Goal: Information Seeking & Learning: Learn about a topic

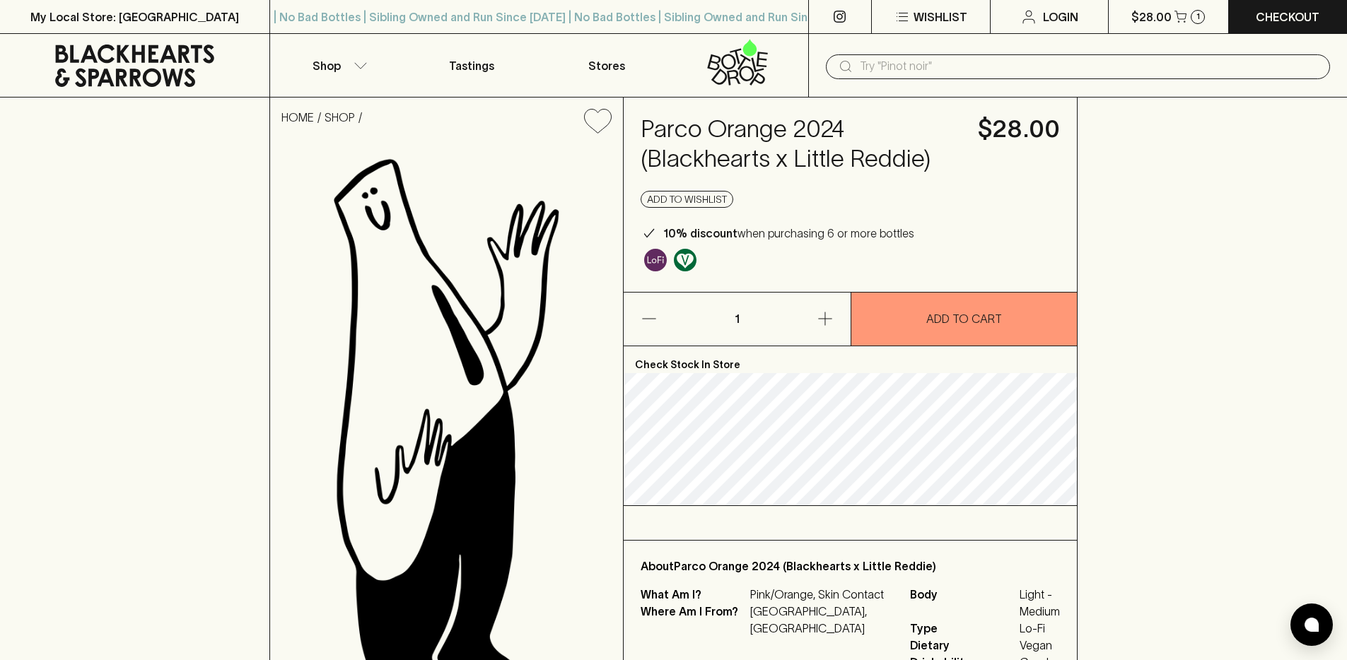
click at [136, 78] on icon at bounding box center [134, 66] width 159 height 42
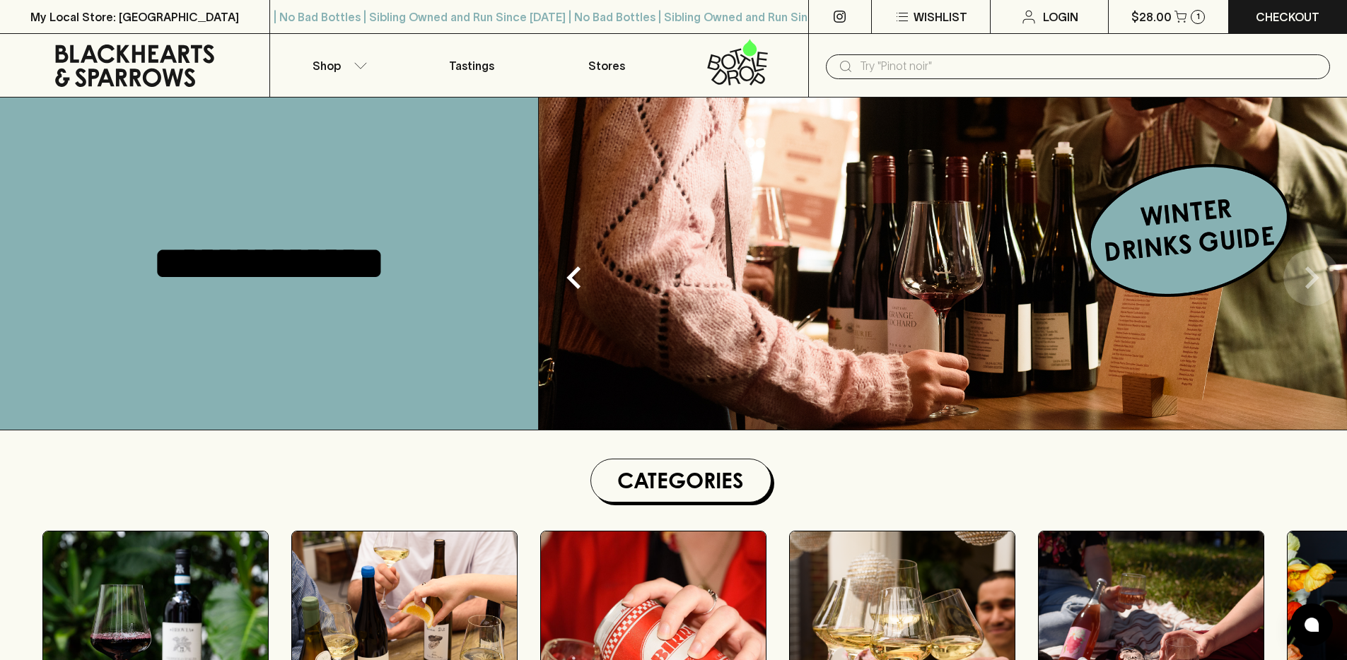
click at [1322, 280] on icon "Next" at bounding box center [1311, 277] width 45 height 45
click at [985, 298] on img at bounding box center [943, 264] width 808 height 332
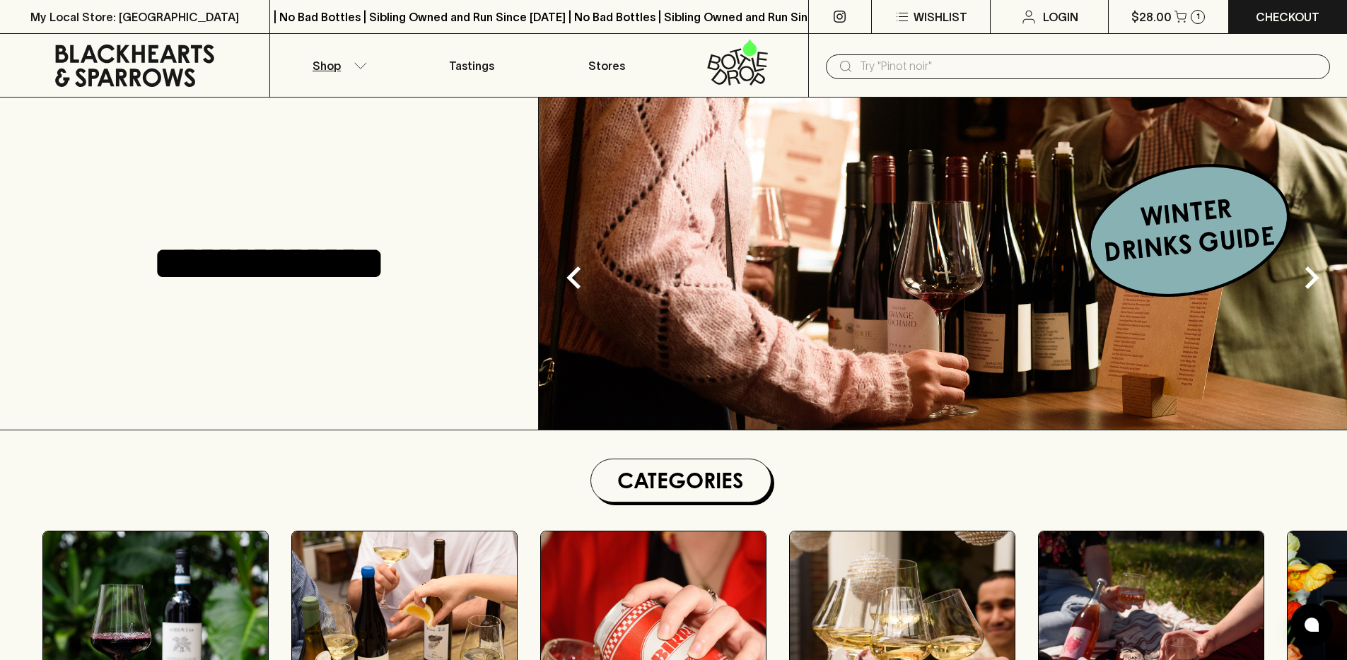
click at [348, 69] on button "Shop" at bounding box center [337, 65] width 134 height 63
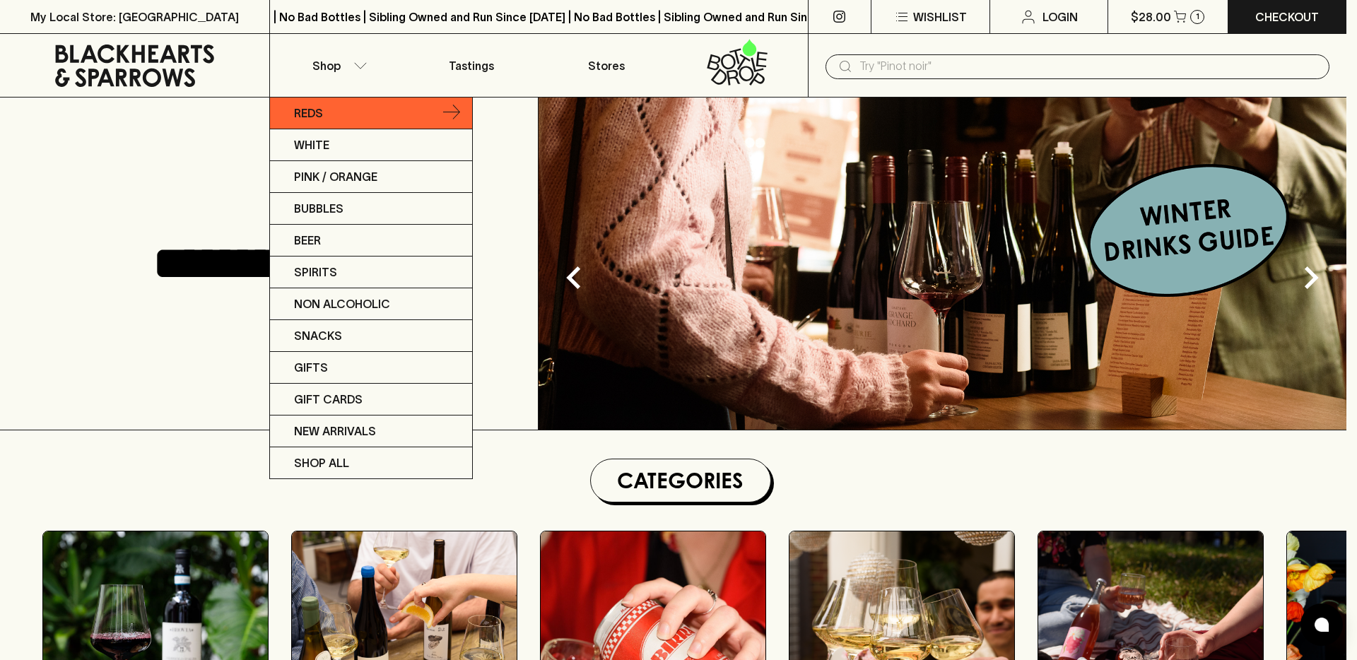
click at [373, 123] on link "Reds" at bounding box center [371, 114] width 202 height 32
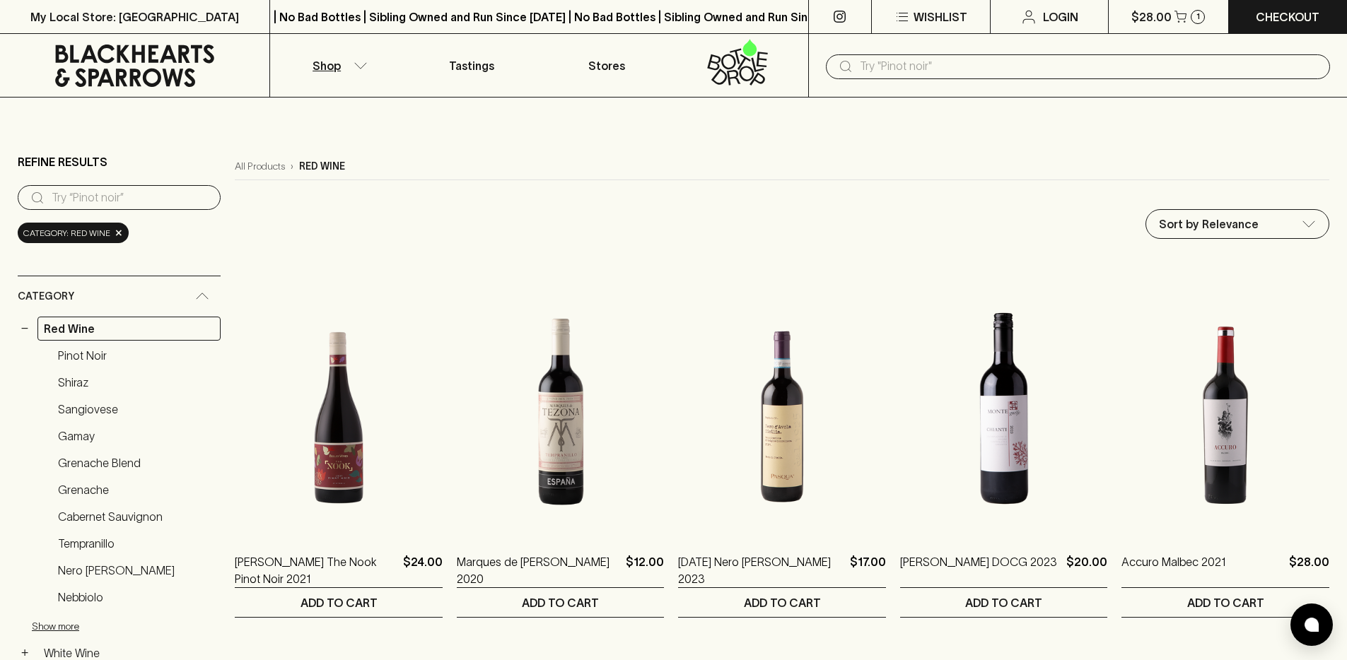
drag, startPoint x: 282, startPoint y: 165, endPoint x: 357, endPoint y: 158, distance: 75.3
click at [357, 158] on div "All Products › red wine" at bounding box center [782, 166] width 1094 height 27
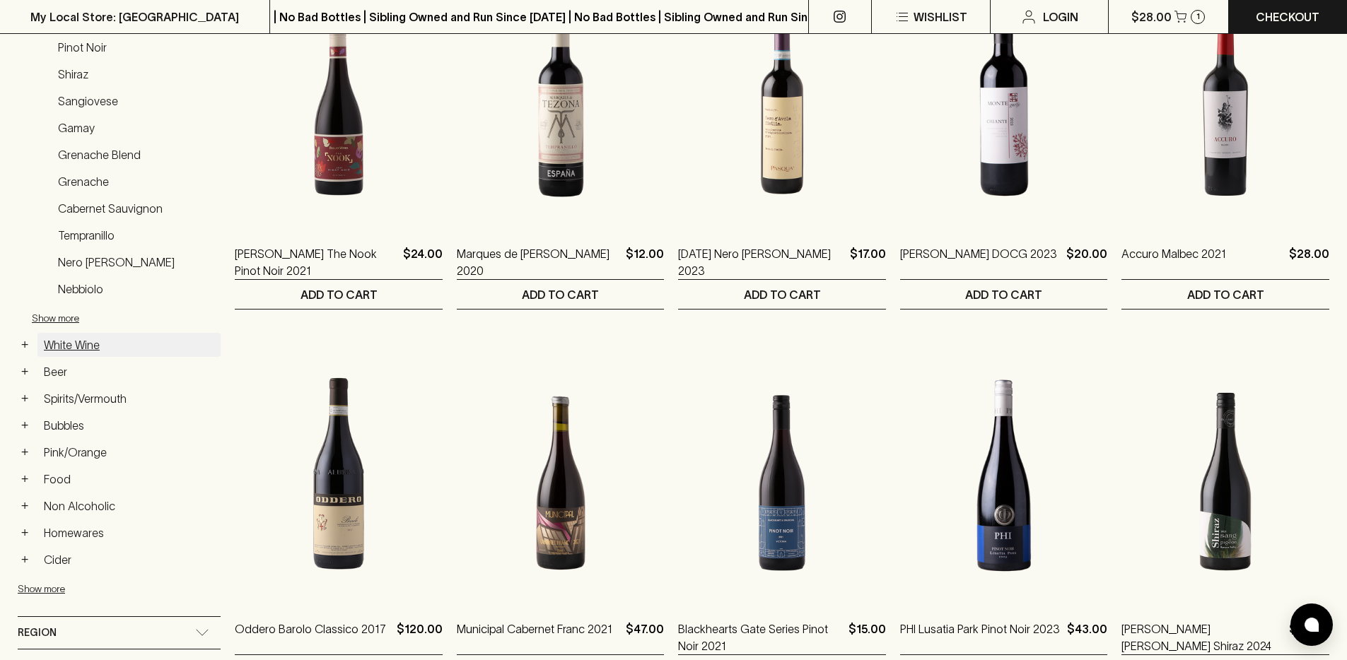
click at [71, 349] on link "White Wine" at bounding box center [128, 345] width 183 height 24
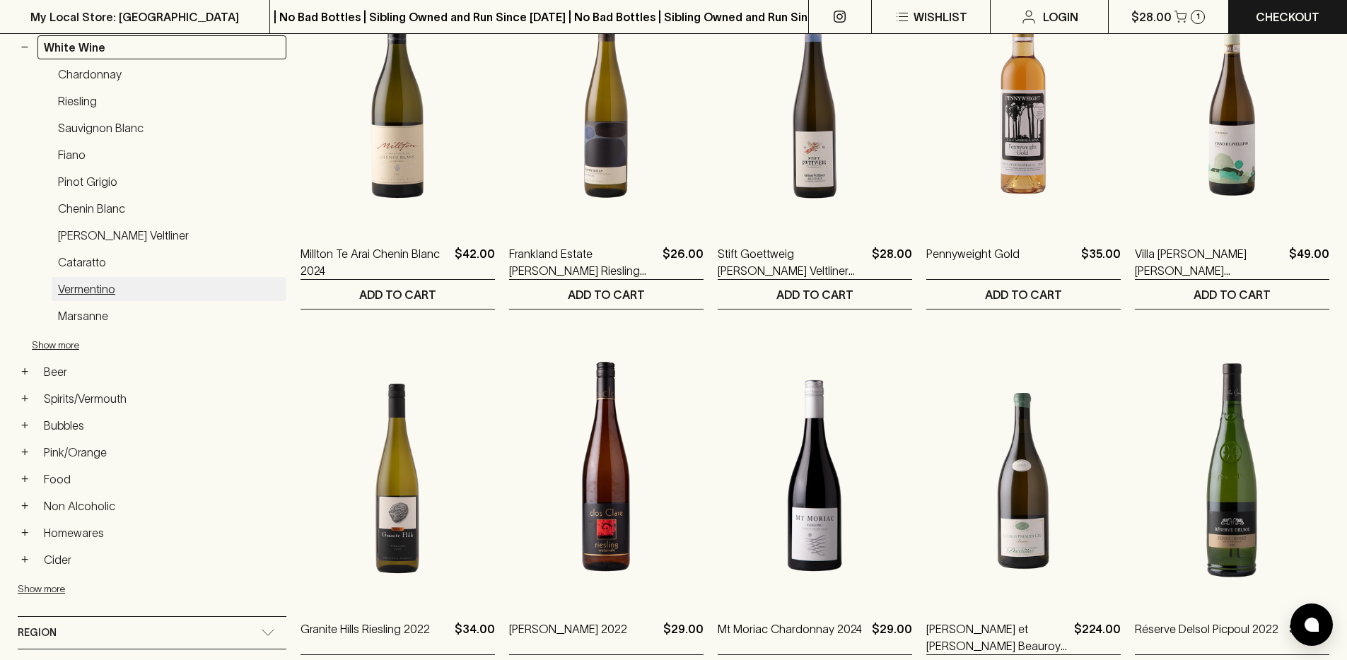
click at [95, 285] on link "Vermentino" at bounding box center [169, 289] width 235 height 24
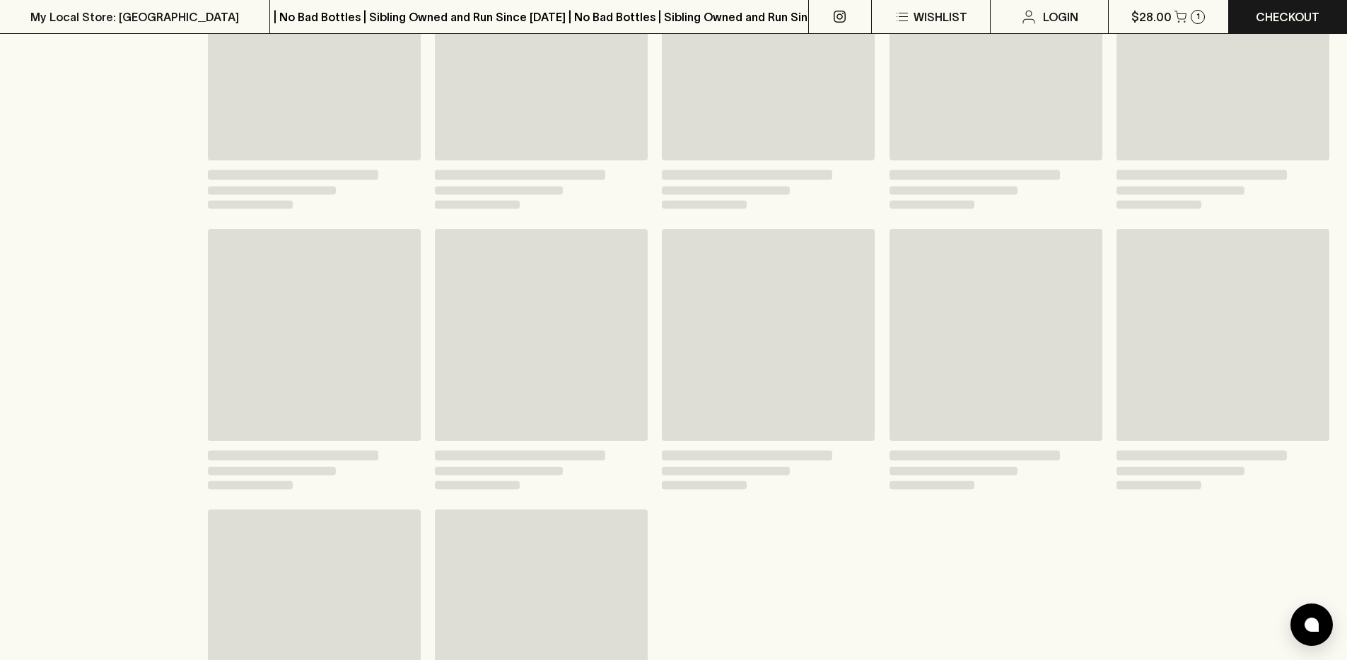
scroll to position [308, 0]
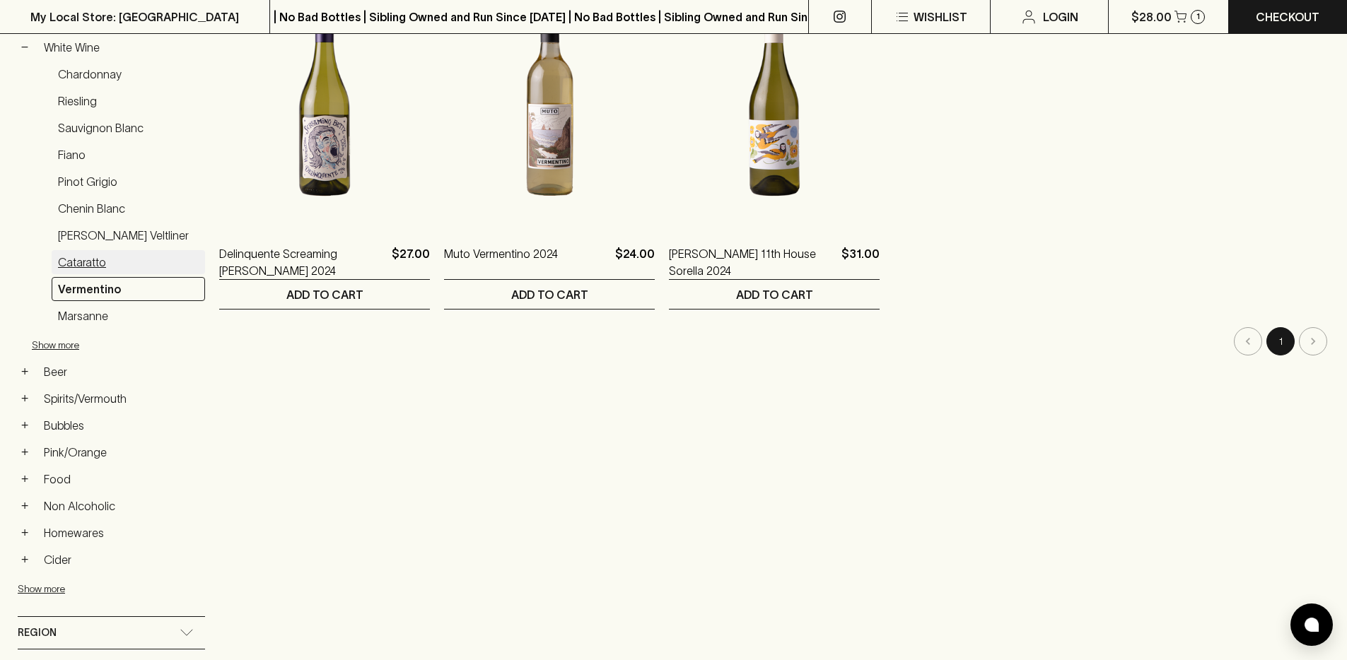
click at [62, 266] on link "Cataratto" at bounding box center [128, 262] width 153 height 24
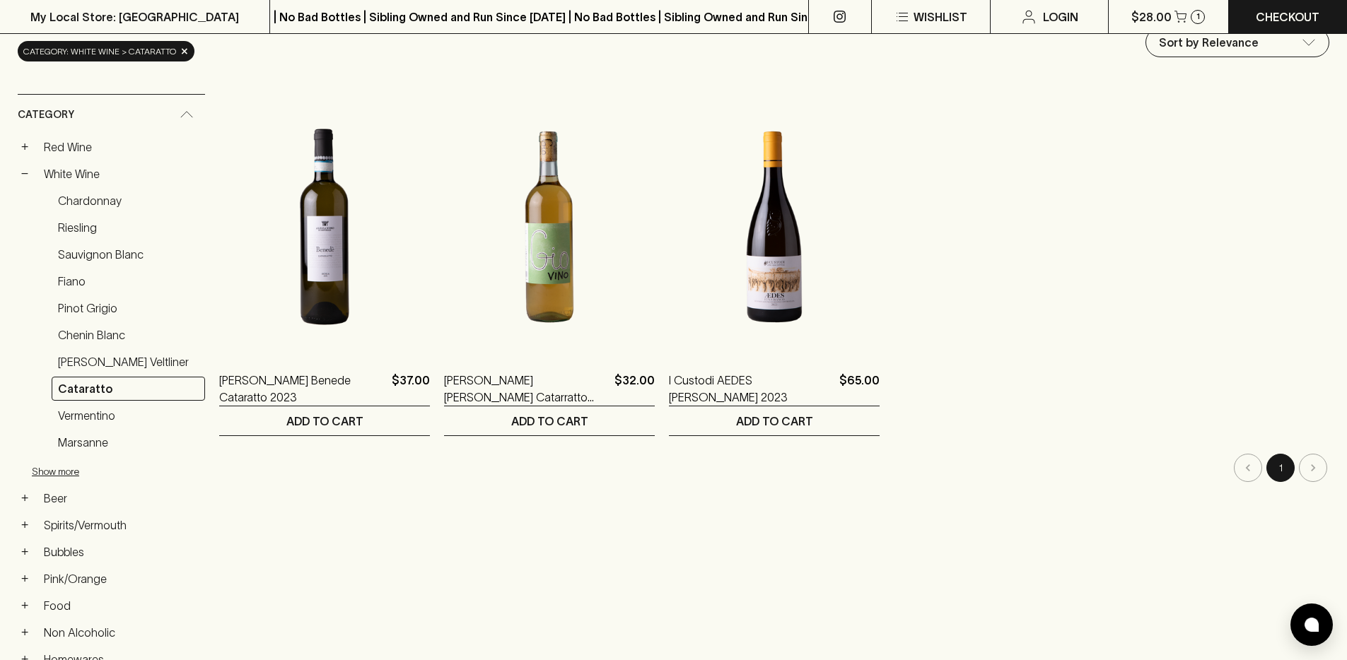
scroll to position [109, 0]
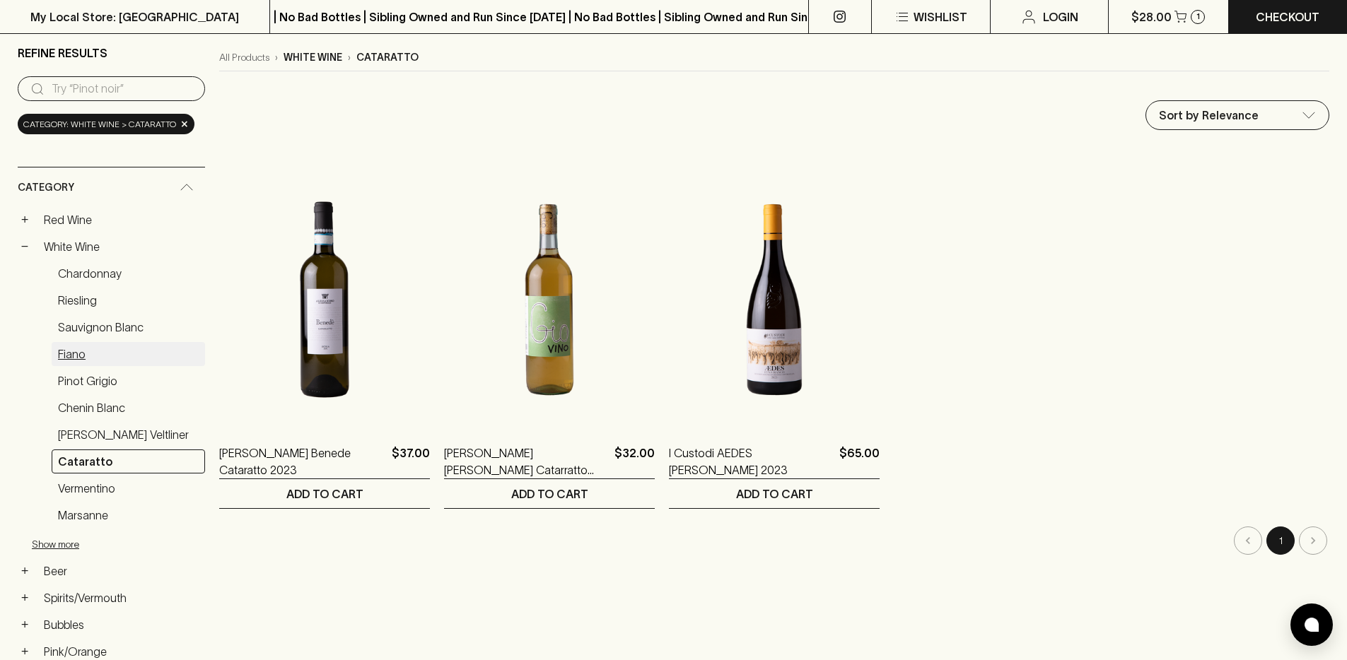
click at [86, 349] on link "Fiano" at bounding box center [128, 354] width 153 height 24
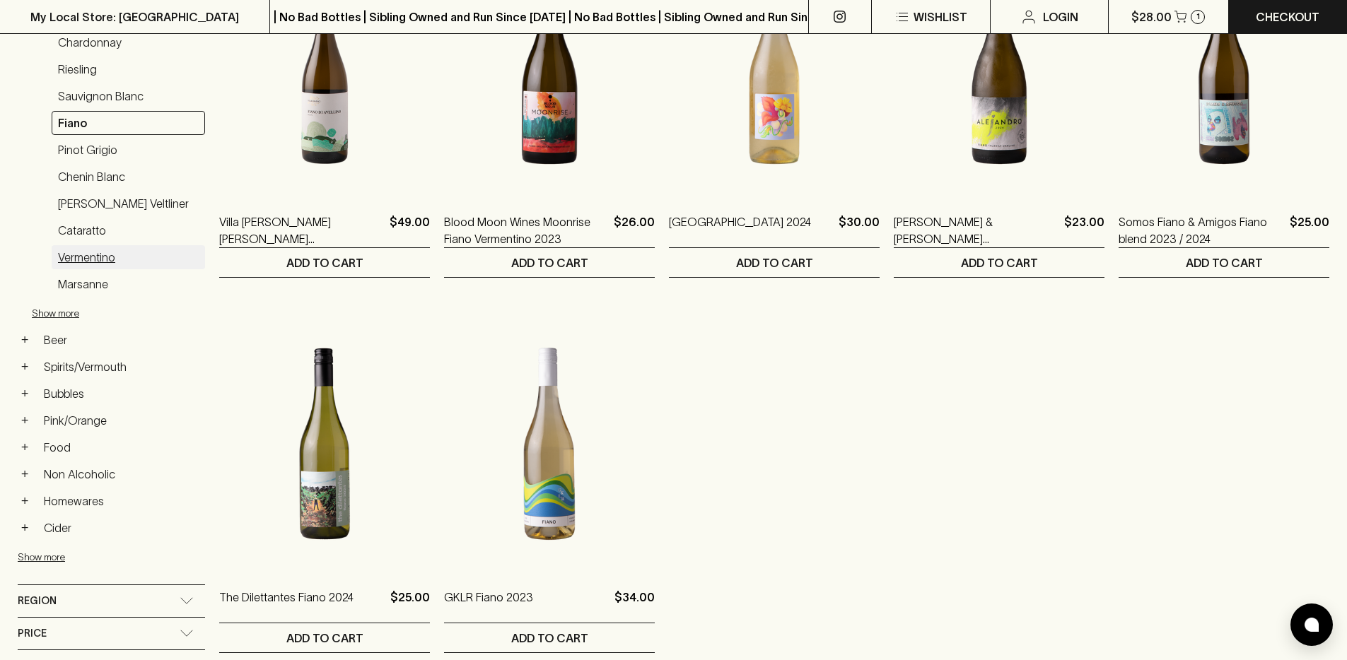
scroll to position [240, 0]
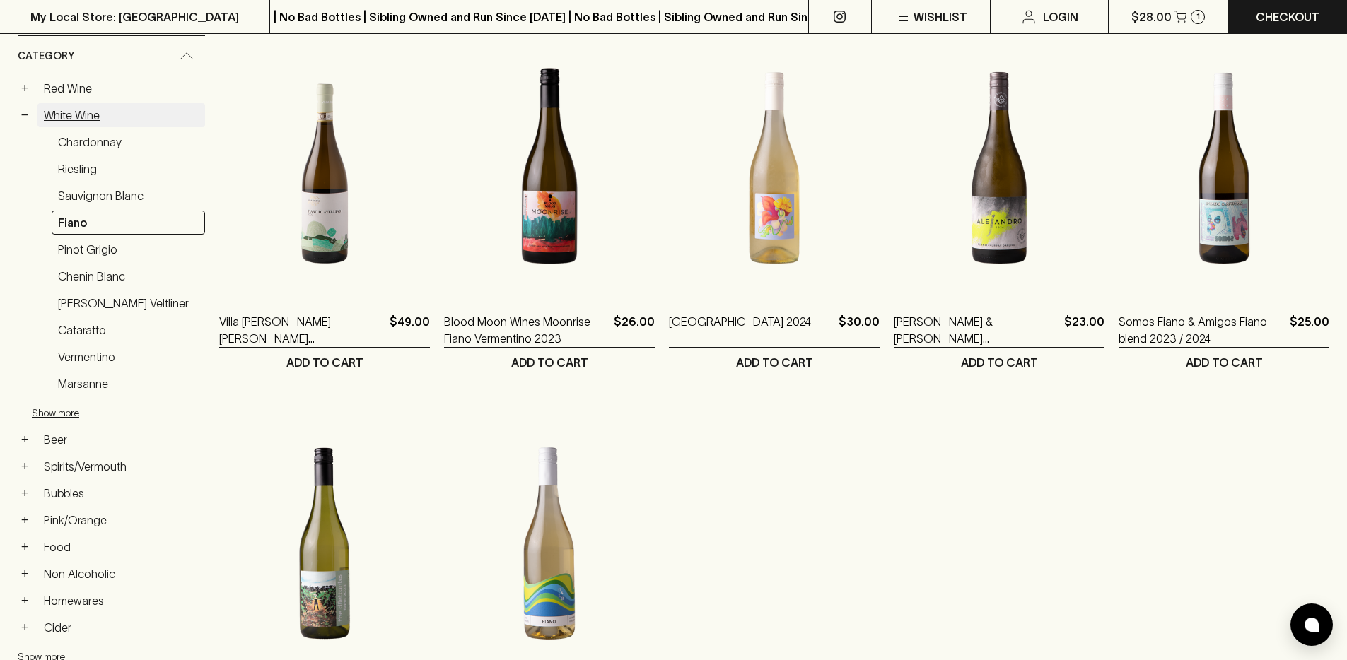
click at [76, 118] on link "White Wine" at bounding box center [121, 115] width 168 height 24
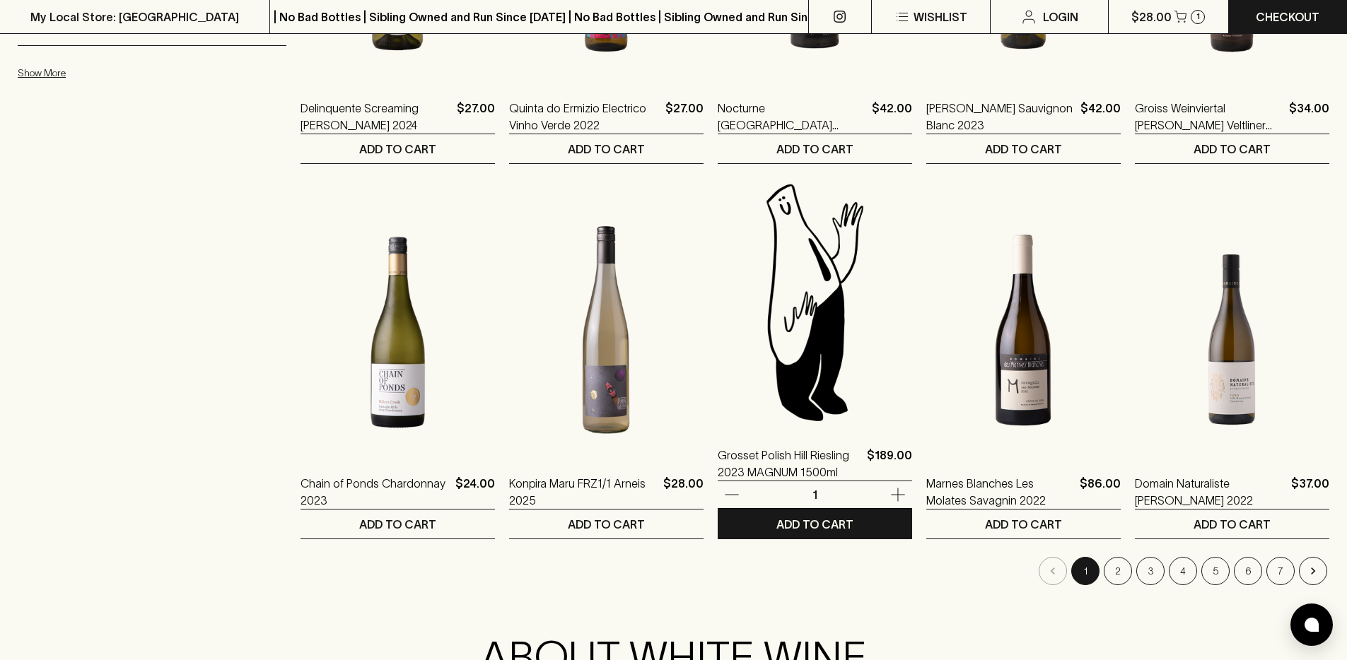
scroll to position [1349, 0]
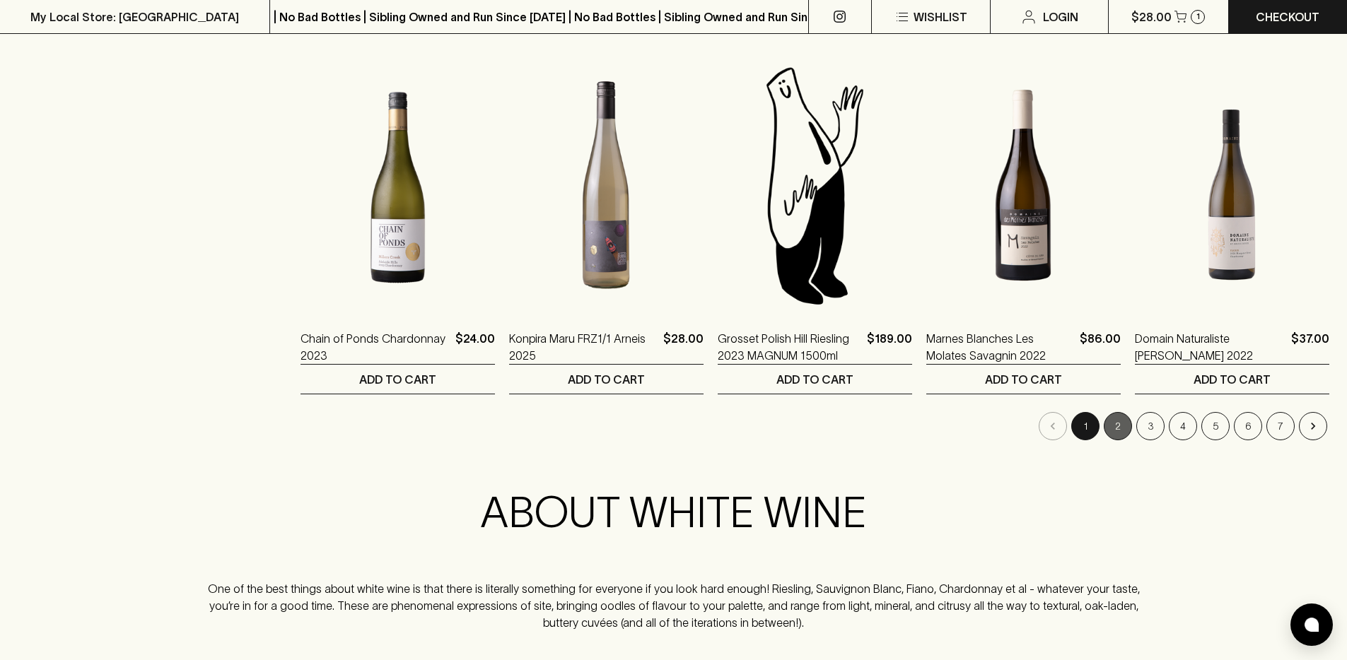
click at [1122, 425] on button "2" at bounding box center [1117, 426] width 28 height 28
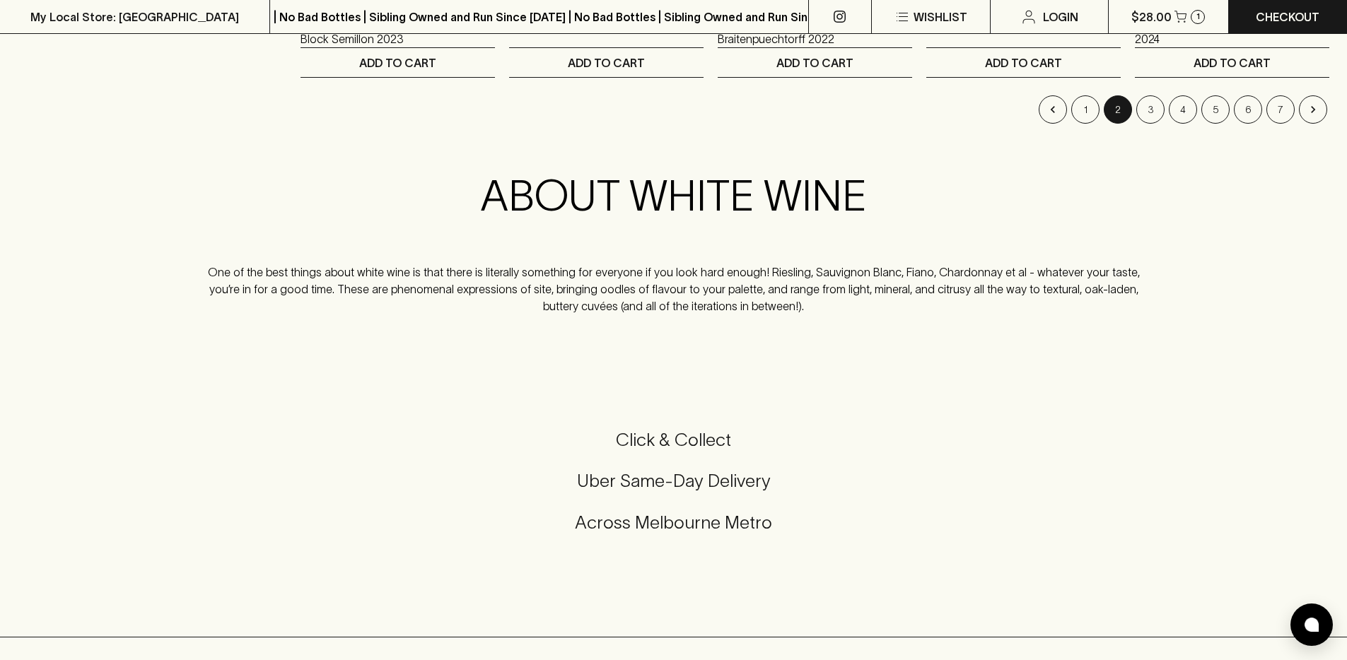
scroll to position [1294, 0]
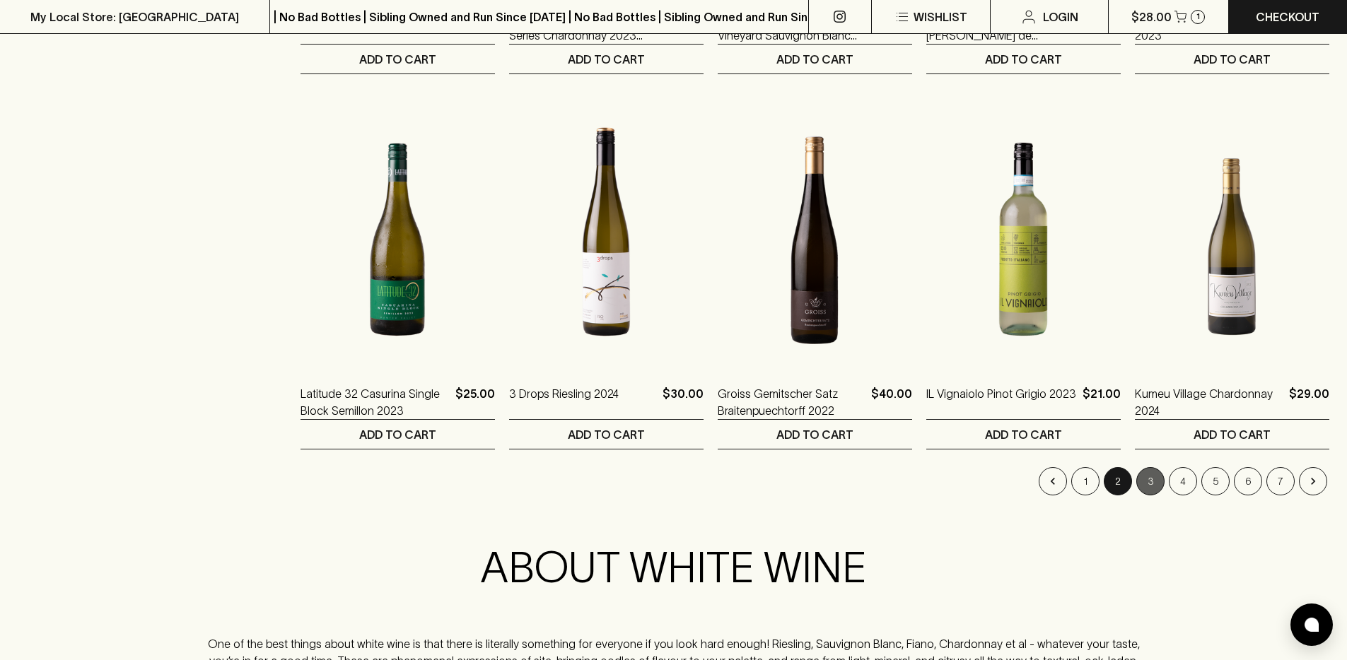
click at [1149, 471] on button "3" at bounding box center [1150, 481] width 28 height 28
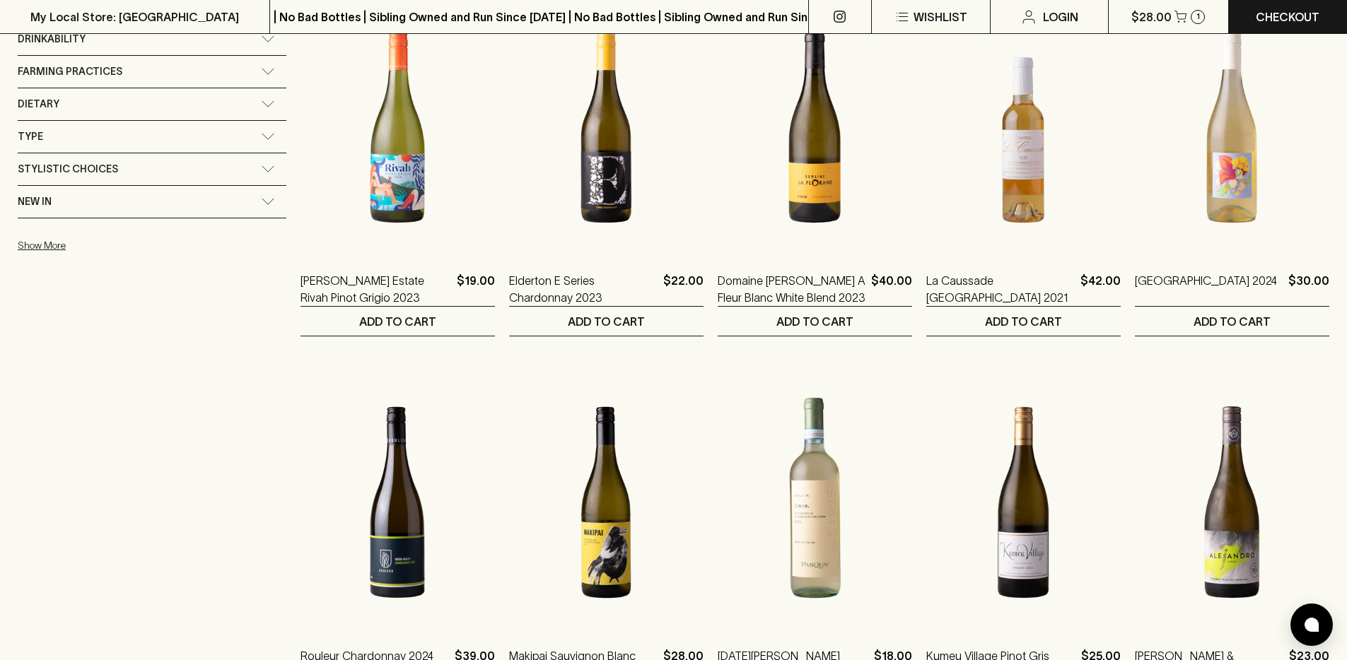
scroll to position [1195, 0]
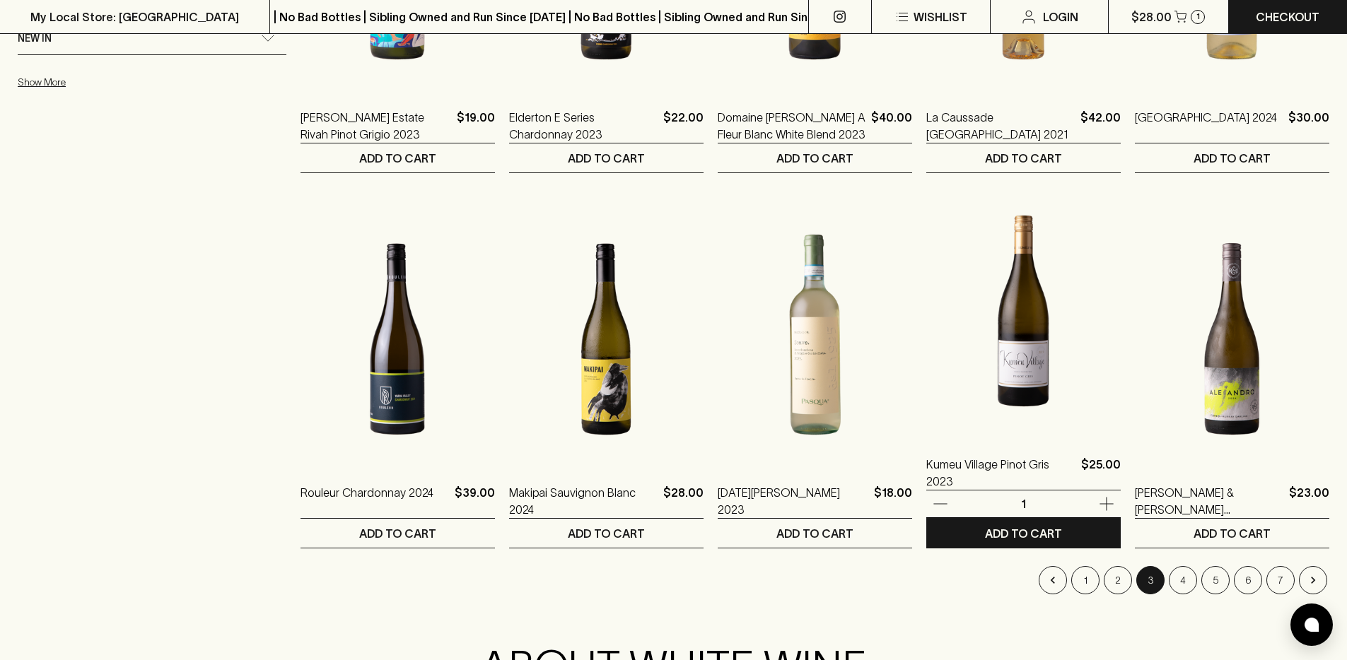
click at [1011, 352] on img at bounding box center [1023, 310] width 194 height 247
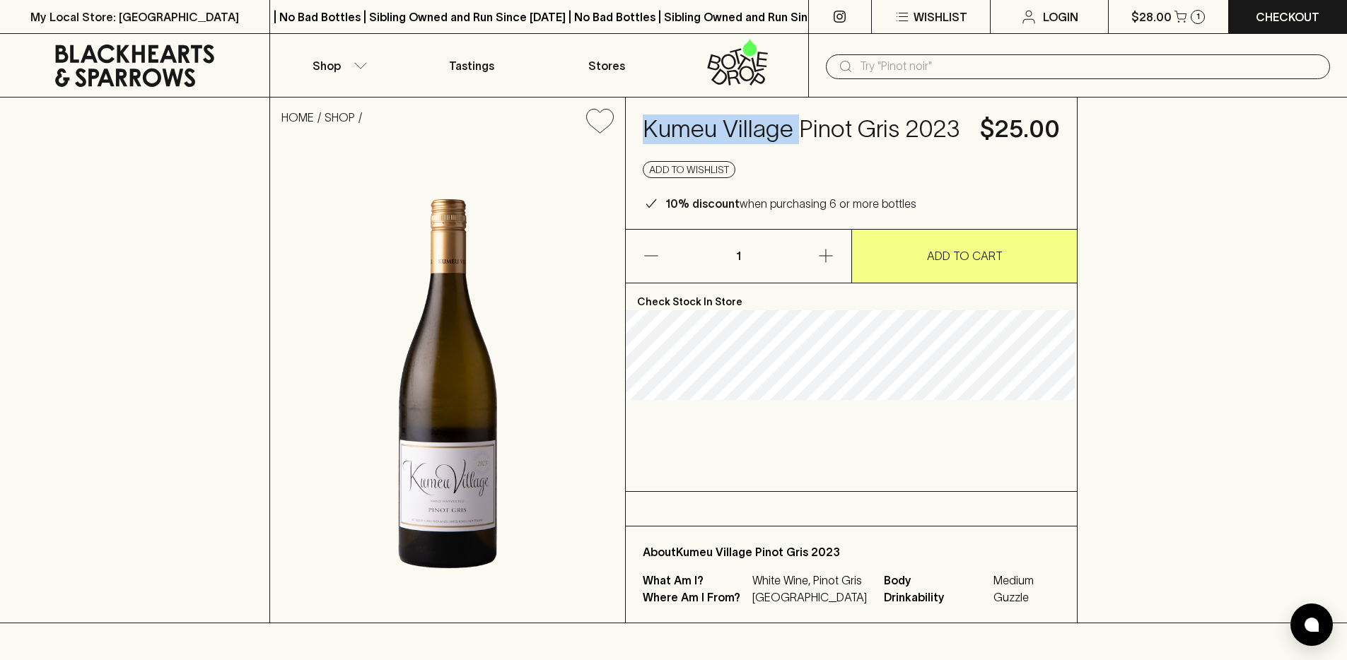
drag, startPoint x: 797, startPoint y: 134, endPoint x: 634, endPoint y: 124, distance: 163.6
click at [634, 124] on div "Kumeu Village Pinot Gris 2023 $25.00 Add to wishlist 10% discount when purchasi…" at bounding box center [851, 163] width 451 height 131
copy h4 "Kumeu Village"
click at [910, 69] on input "text" at bounding box center [1089, 66] width 459 height 23
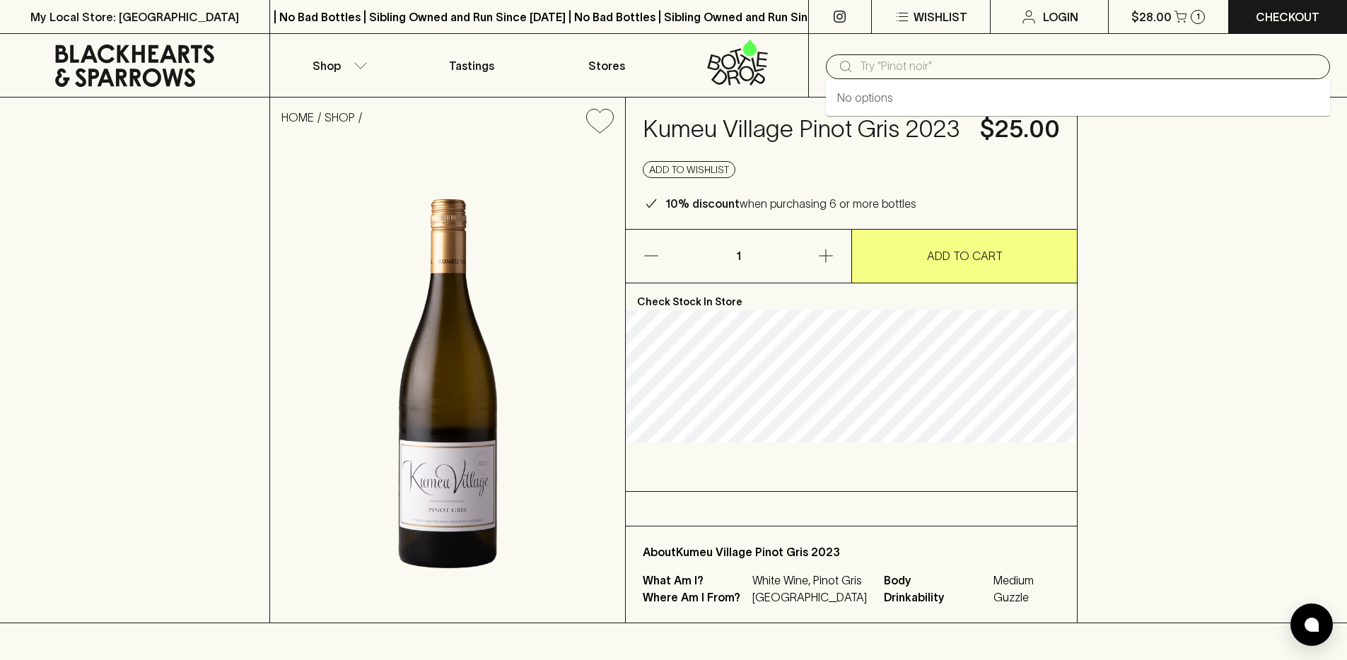
paste input "Kumeu Village"
type input "Kumeu Village"
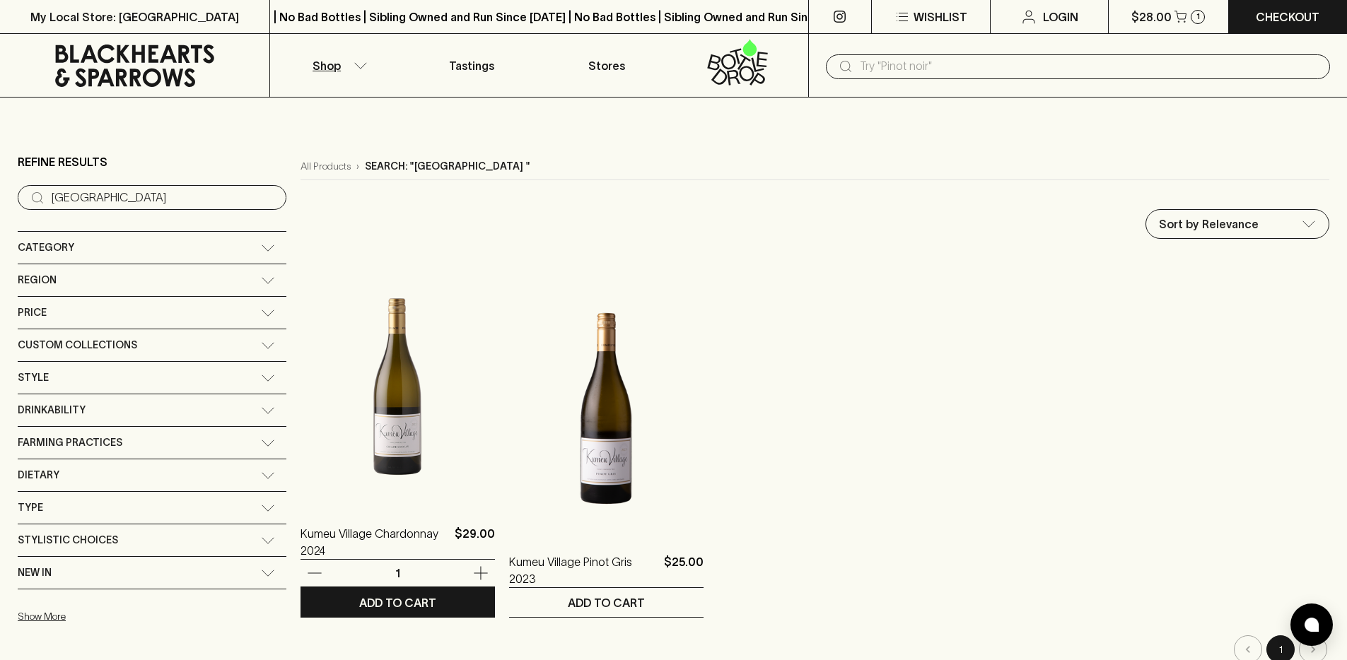
click at [346, 387] on img at bounding box center [397, 380] width 194 height 247
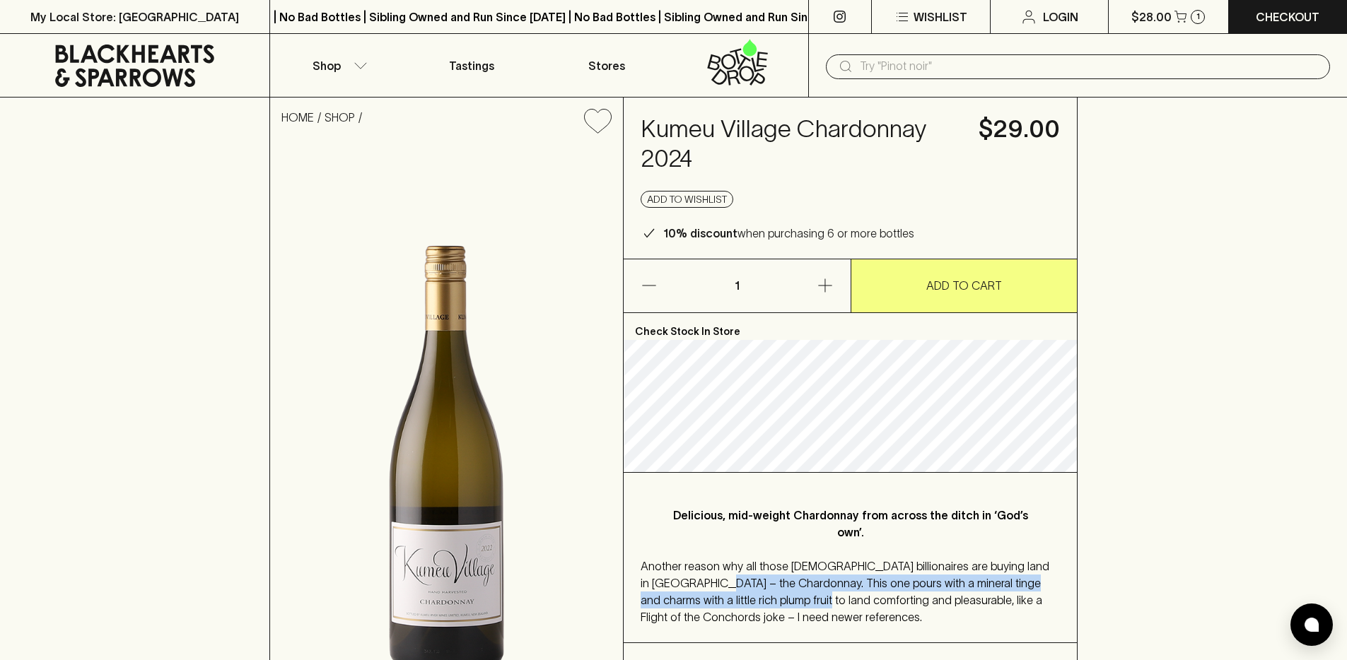
drag, startPoint x: 713, startPoint y: 586, endPoint x: 785, endPoint y: 598, distance: 72.4
click at [780, 595] on span "Another reason why all those American billionaires are buying land in NZ – the …" at bounding box center [844, 592] width 409 height 64
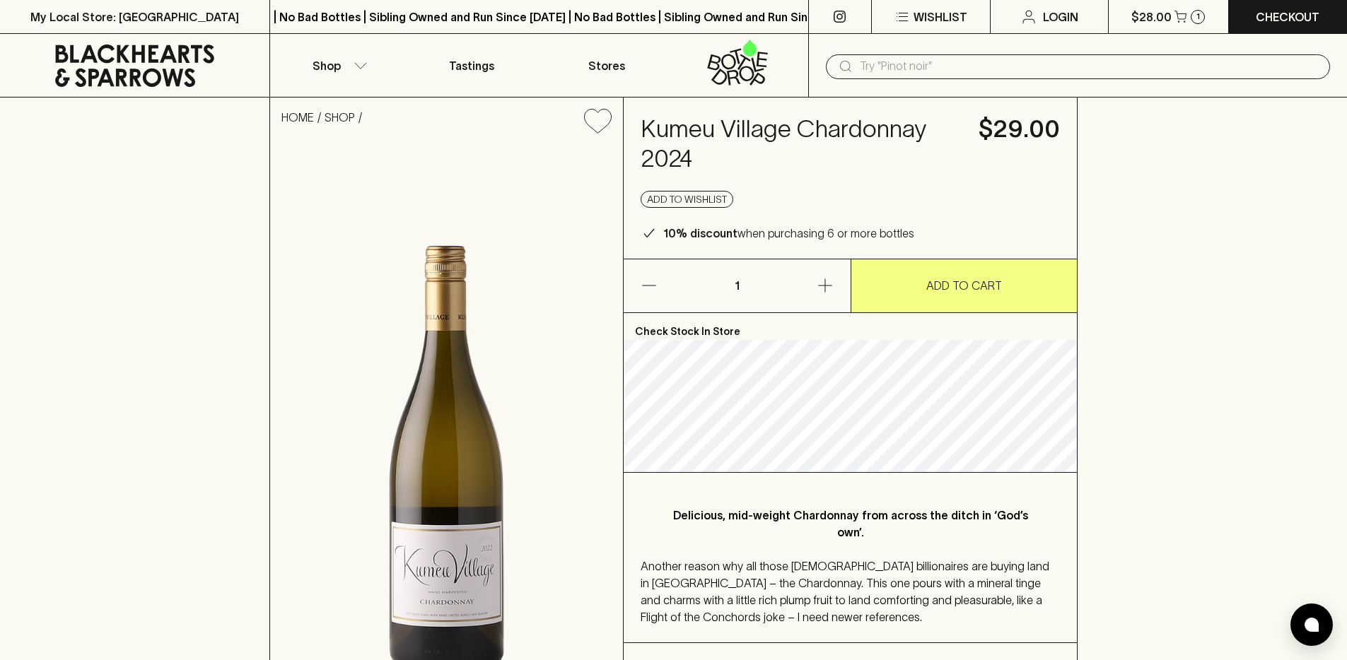
click at [856, 619] on div "Another reason why all those American billionaires are buying land in NZ – the …" at bounding box center [849, 592] width 419 height 68
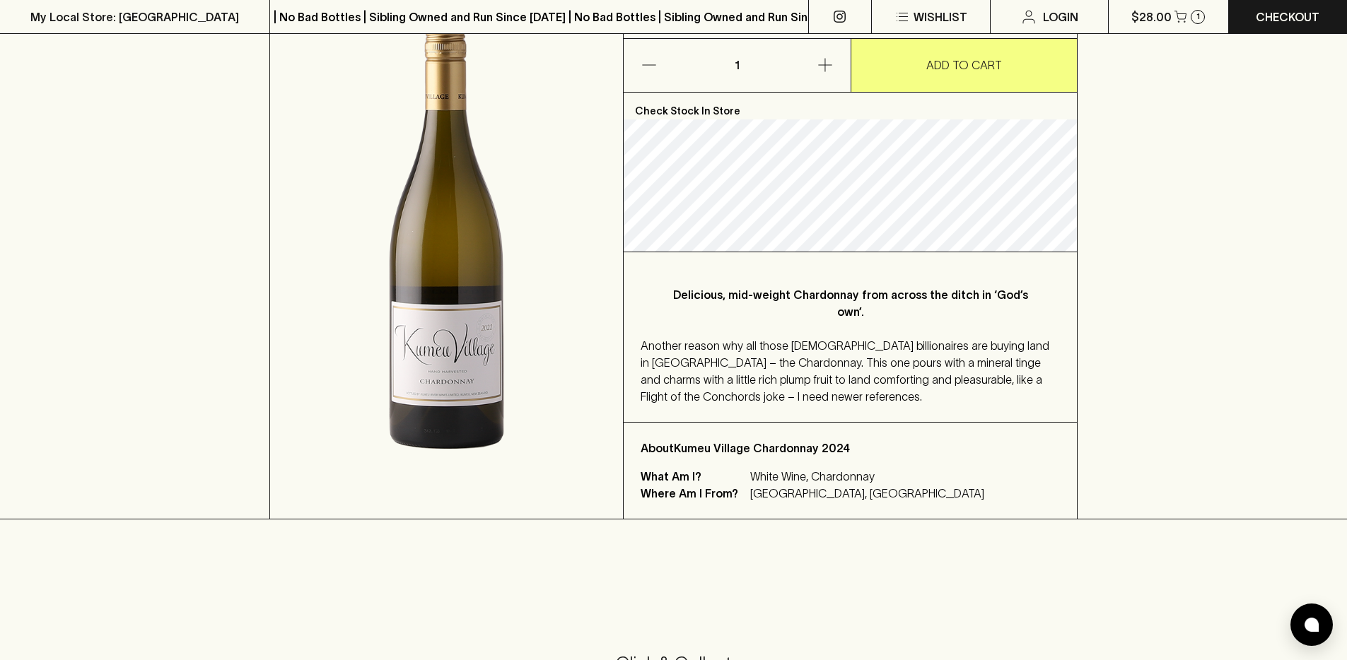
scroll to position [57, 0]
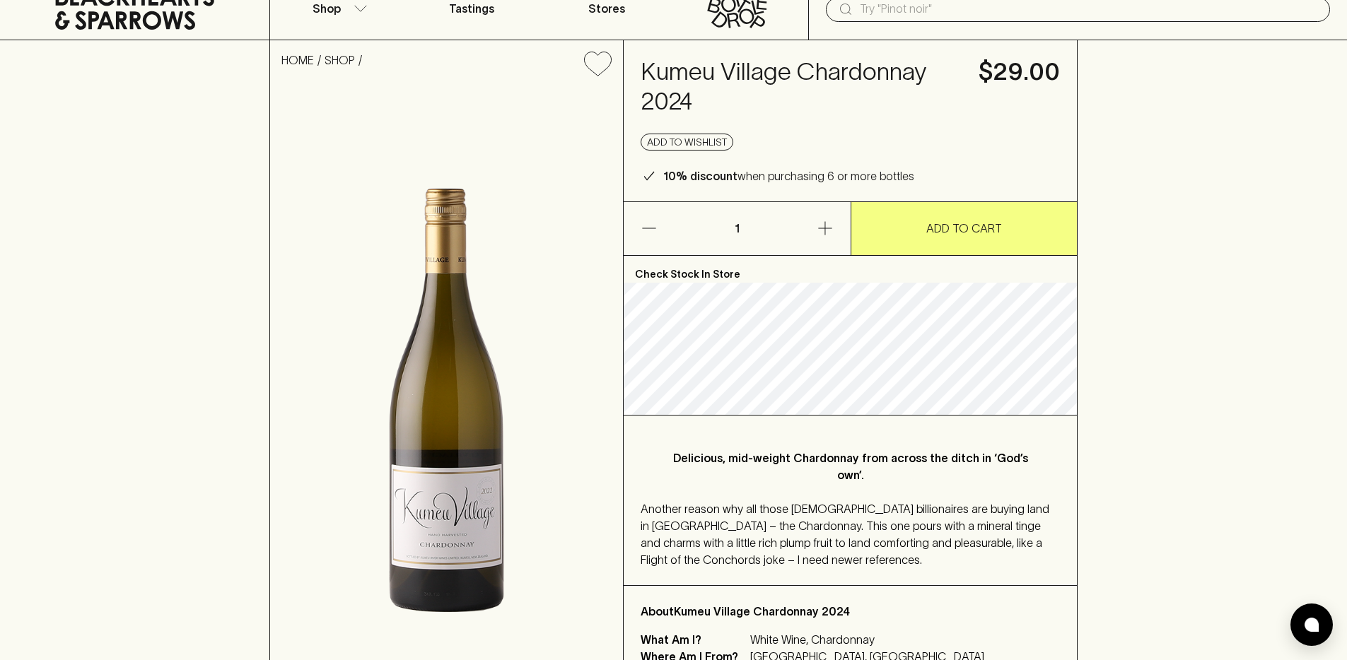
click at [746, 74] on h4 "Kumeu Village Chardonnay 2024" at bounding box center [800, 86] width 321 height 59
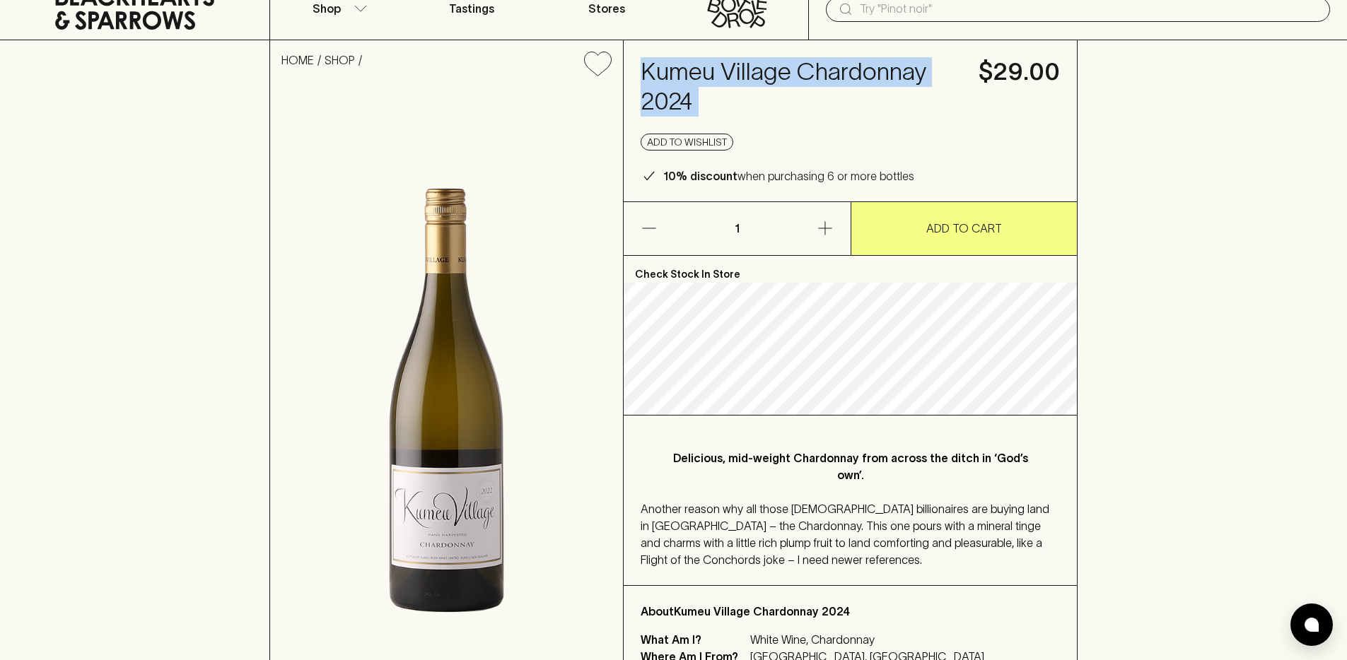
click at [746, 74] on h4 "Kumeu Village Chardonnay 2024" at bounding box center [800, 86] width 321 height 59
copy h4 "Kumeu Village Chardonnay 2024"
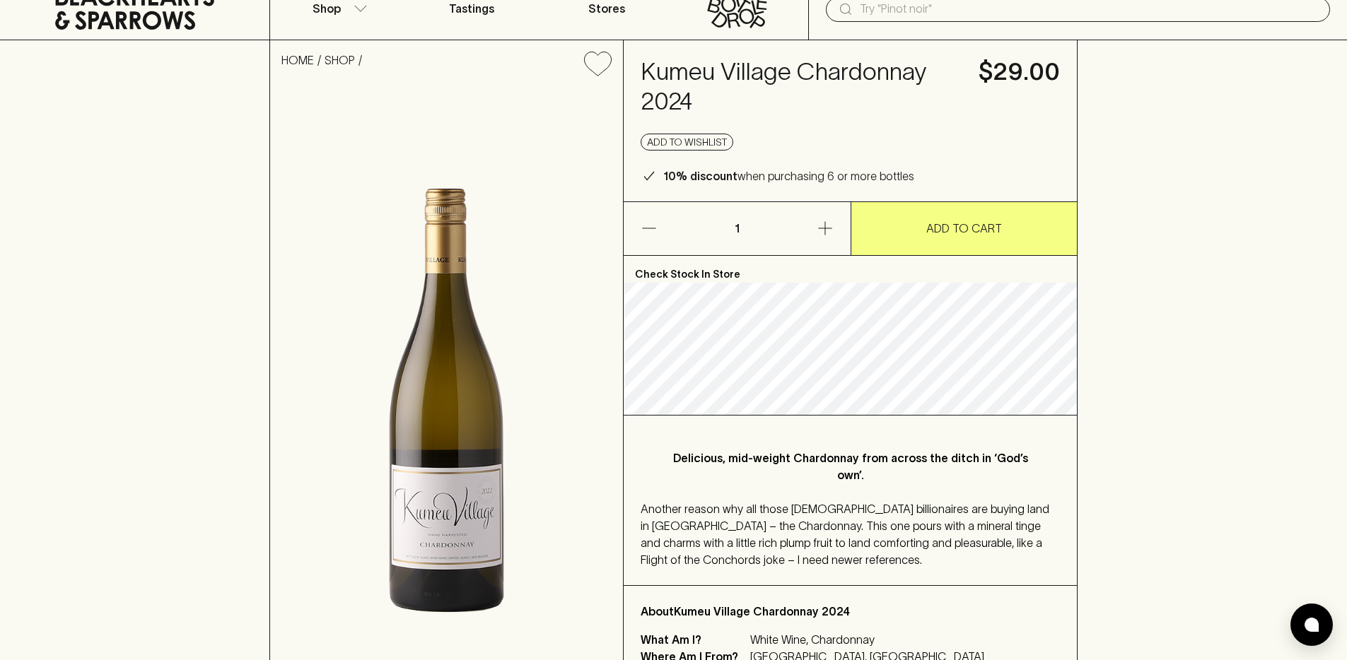
click at [153, 164] on div "HOME SHOP Kumeu Village Chardonnay 2024 $29.00 Add to wishlist 10% discount whe…" at bounding box center [673, 361] width 1347 height 643
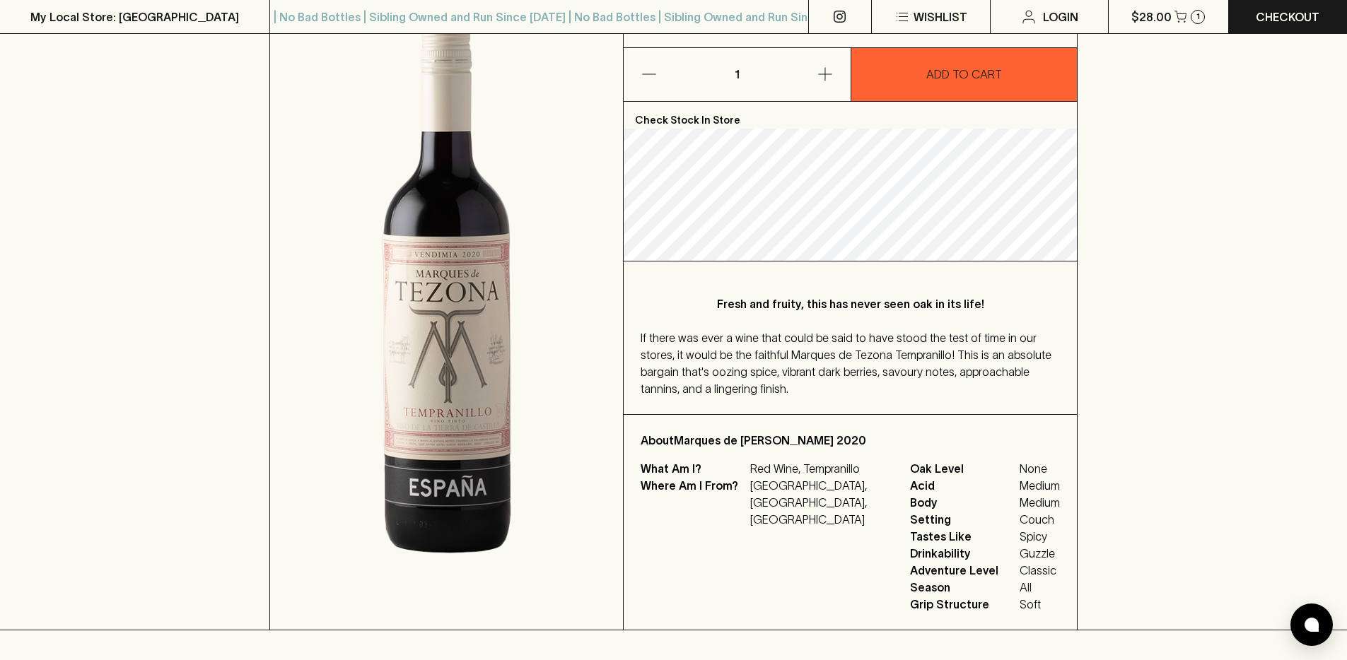
scroll to position [284, 0]
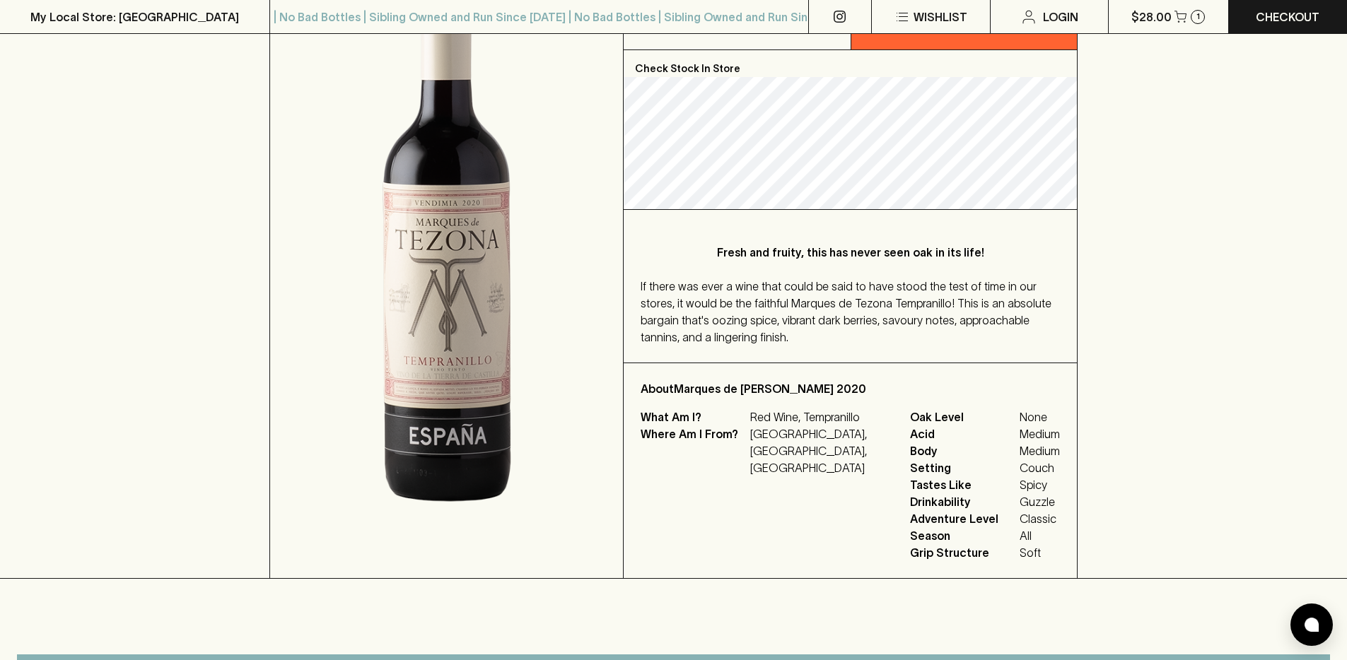
scroll to position [37, 0]
